Goal: Task Accomplishment & Management: Use online tool/utility

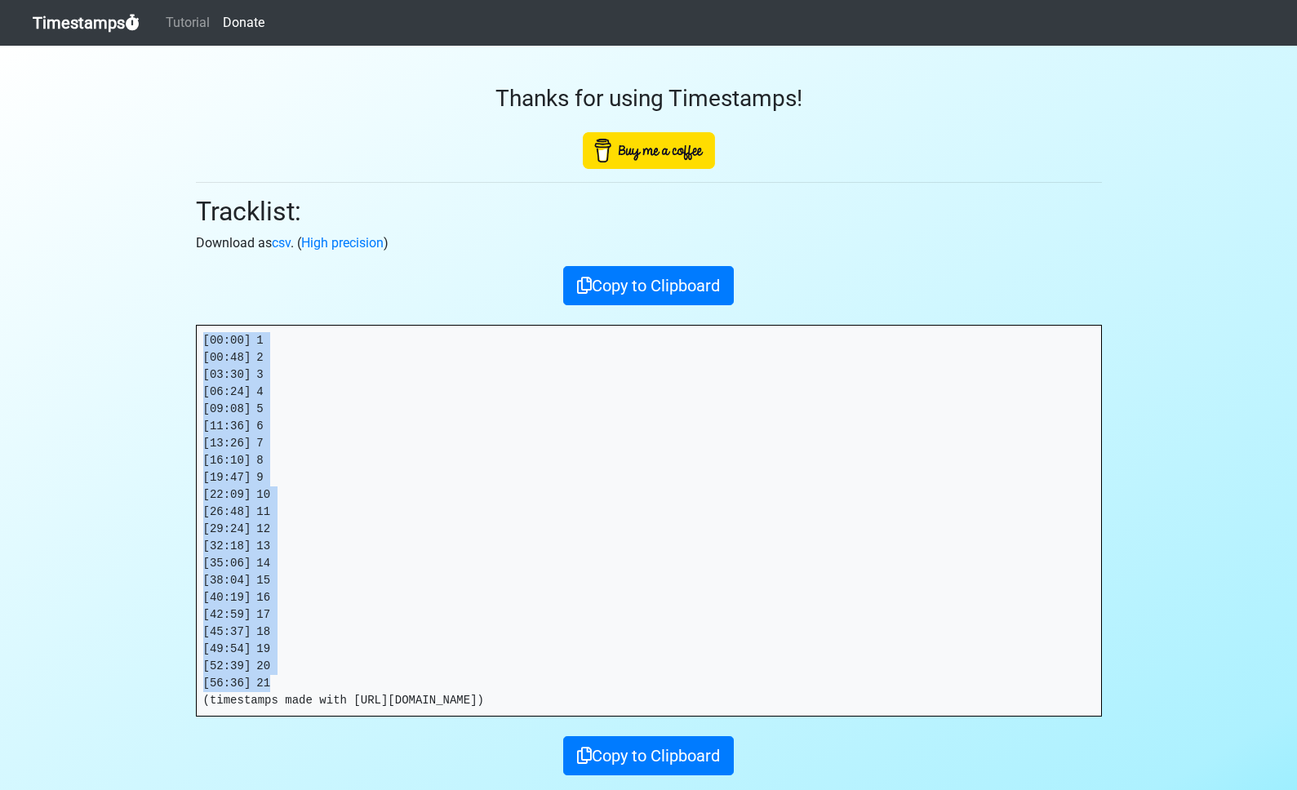
click at [91, 31] on link "Timestamps" at bounding box center [86, 23] width 107 height 33
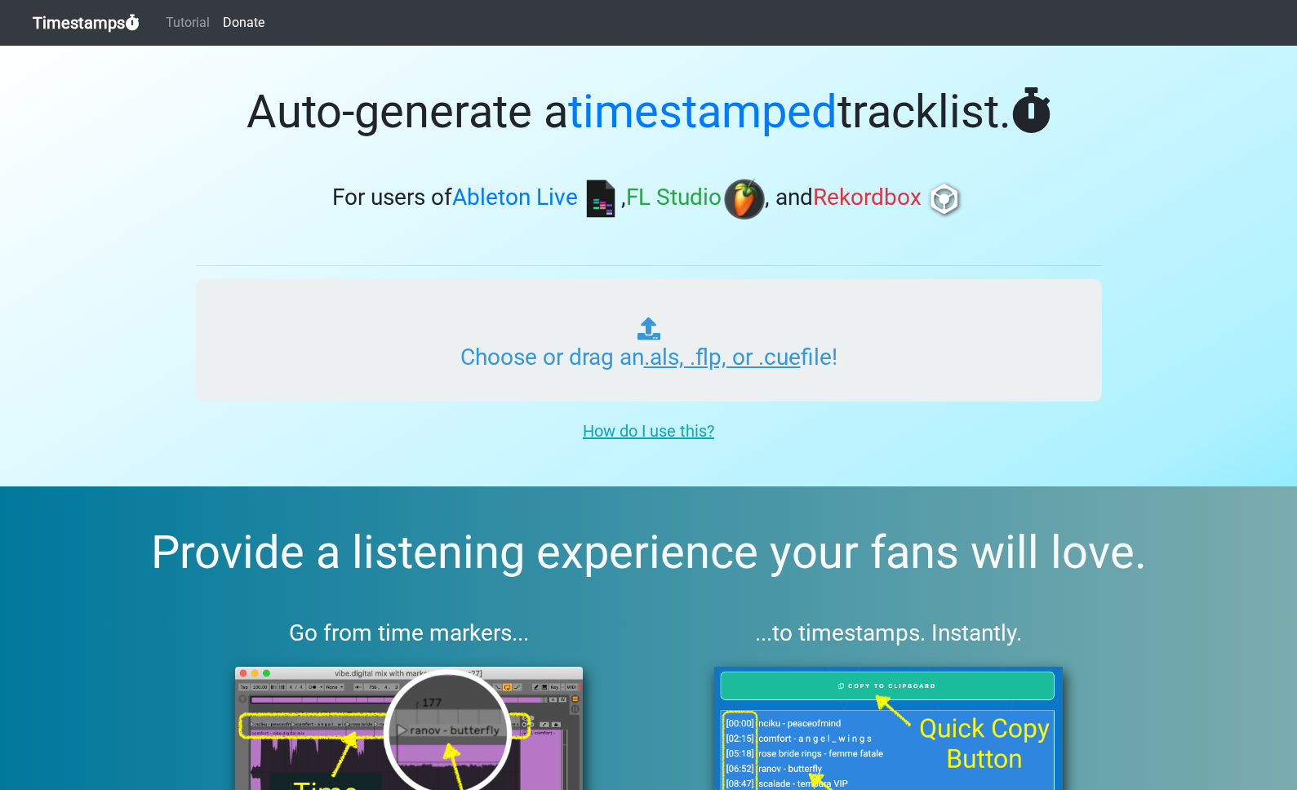
type input "C:\fakepath\PURPLE DISCO #130.als"
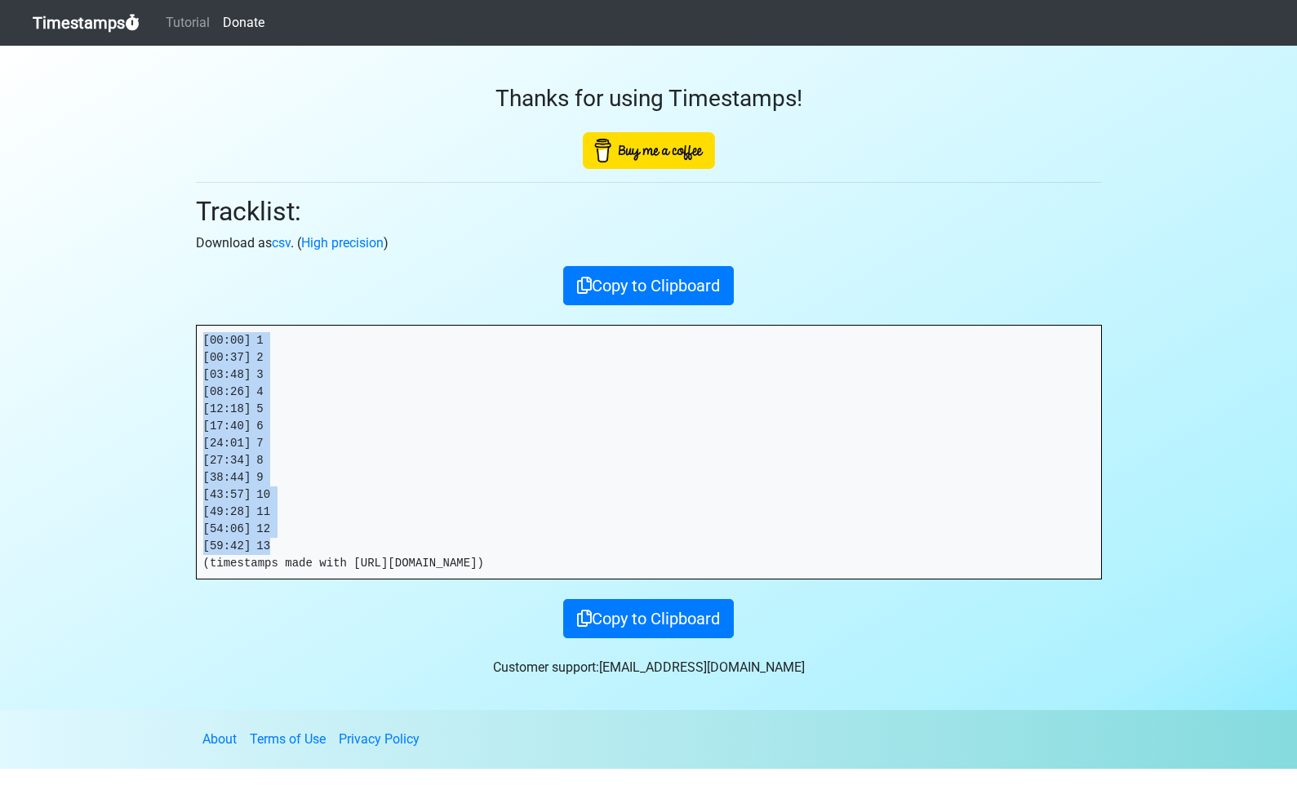
drag, startPoint x: 305, startPoint y: 544, endPoint x: 171, endPoint y: 332, distance: 249.9
click at [171, 332] on section "Thanks for using Timestamps! Tracklist: Download as csv . ( High precision ) Co…" at bounding box center [648, 378] width 1297 height 665
copy pre "[00:00] 1 [00:37] 2 [03:48] 3 [08:26] 4 [12:18] 5 [17:40] 6 [24:01] 7 [27:34] 8…"
click at [56, 24] on link "Timestamps" at bounding box center [86, 23] width 107 height 33
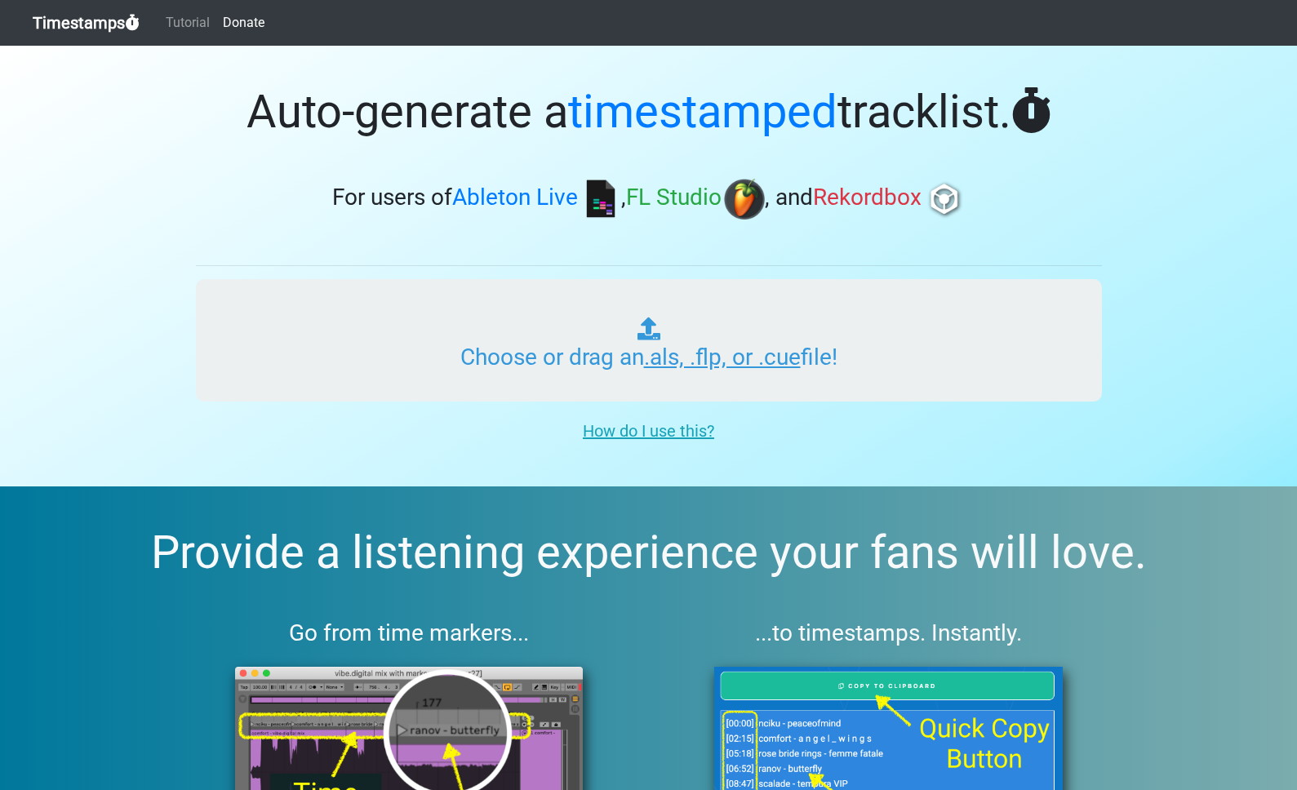
type input "C:\fakepath\PURPLE DISCO #130.als"
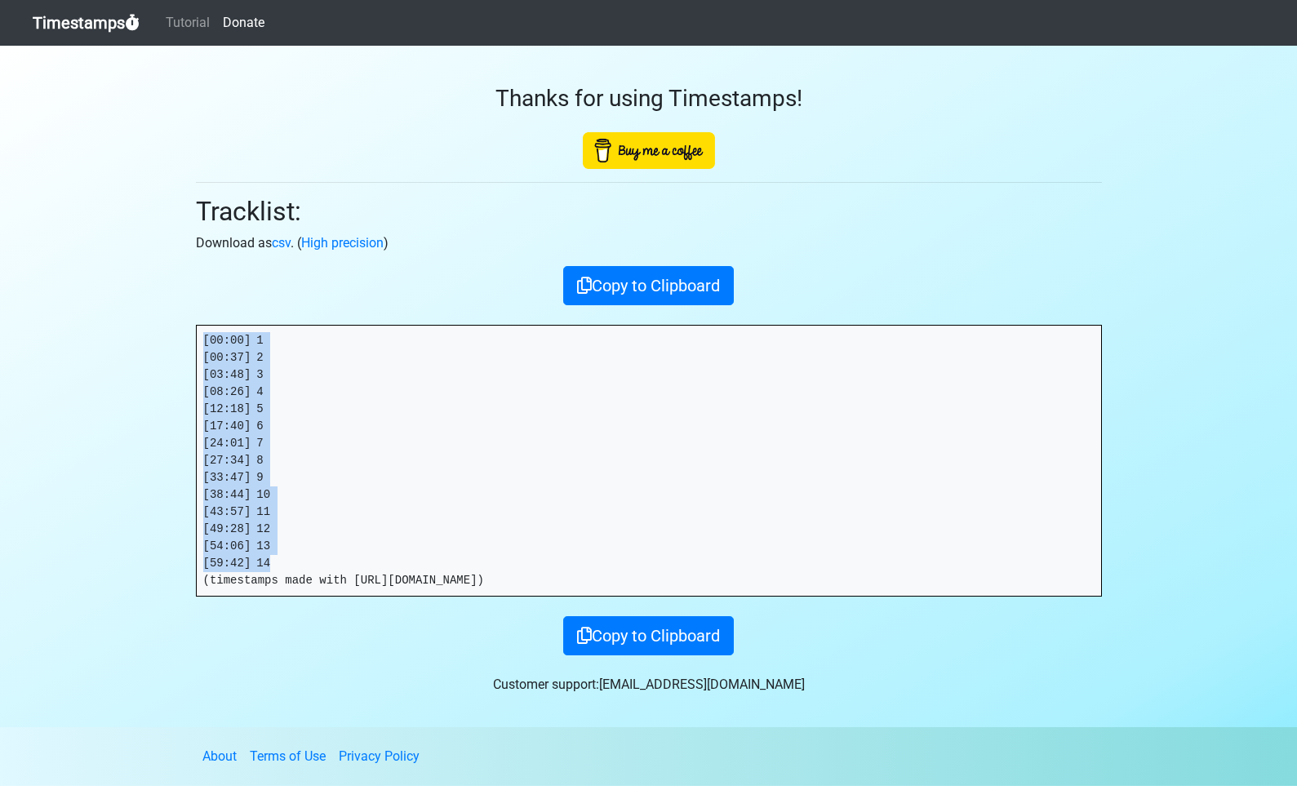
drag, startPoint x: 310, startPoint y: 563, endPoint x: 182, endPoint y: 325, distance: 270.0
click at [182, 325] on section "Thanks for using Timestamps! Tracklist: Download as csv . ( High precision ) Co…" at bounding box center [648, 387] width 1297 height 682
copy pre "[00:00] 1 [00:37] 2 [03:48] 3 [08:26] 4 [12:18] 5 [17:40] 6 [24:01] 7 [27:34] 8…"
